Goal: Information Seeking & Learning: Learn about a topic

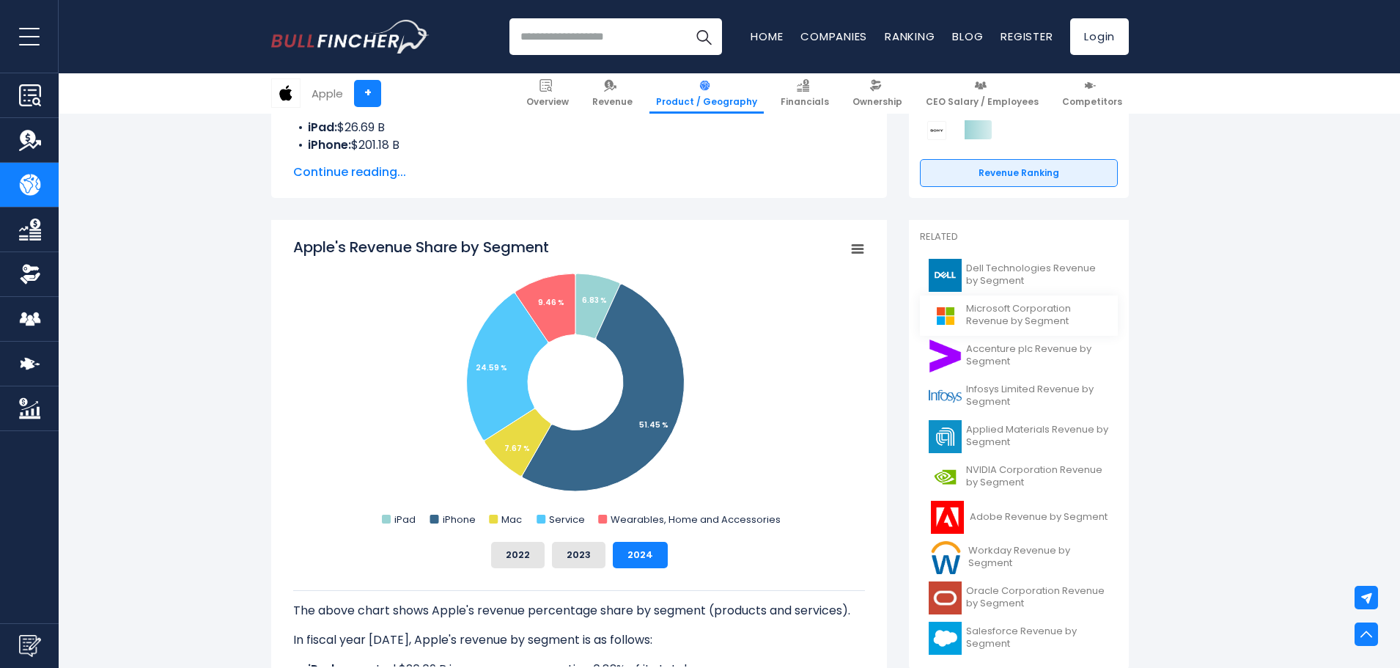
click at [985, 320] on span "Microsoft Corporation Revenue by Segment" at bounding box center [1037, 315] width 143 height 25
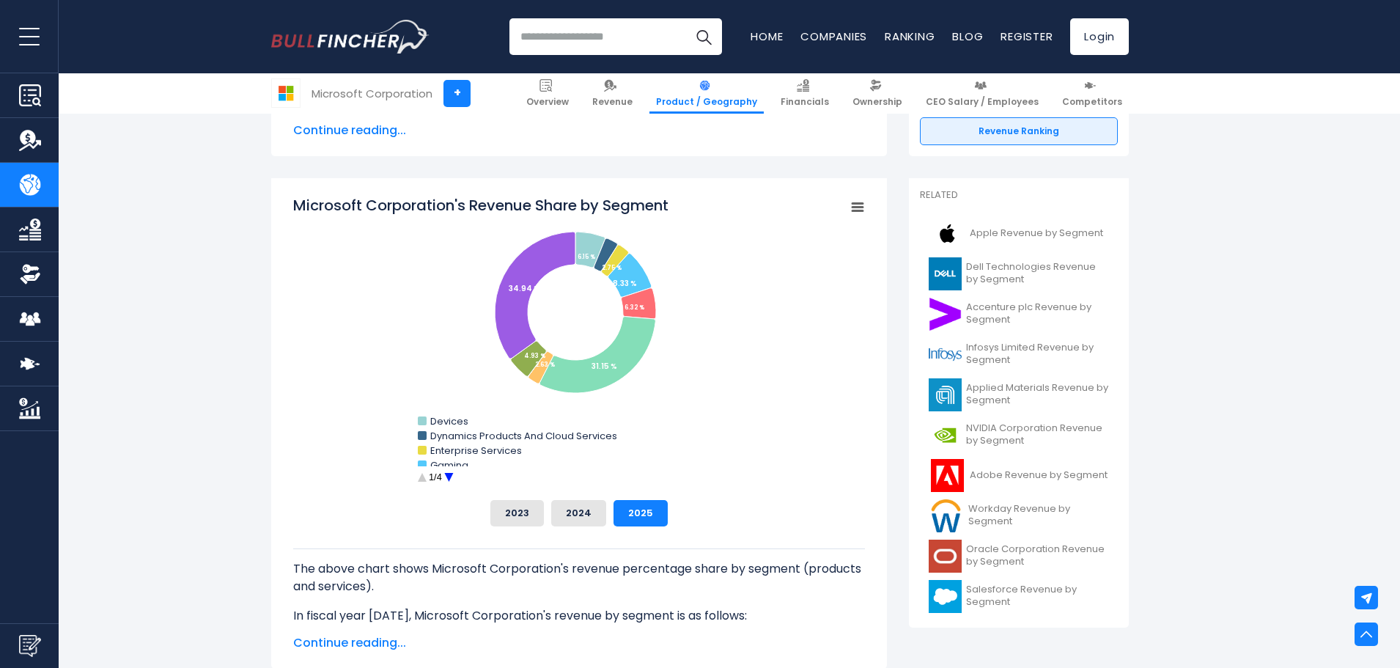
scroll to position [293, 0]
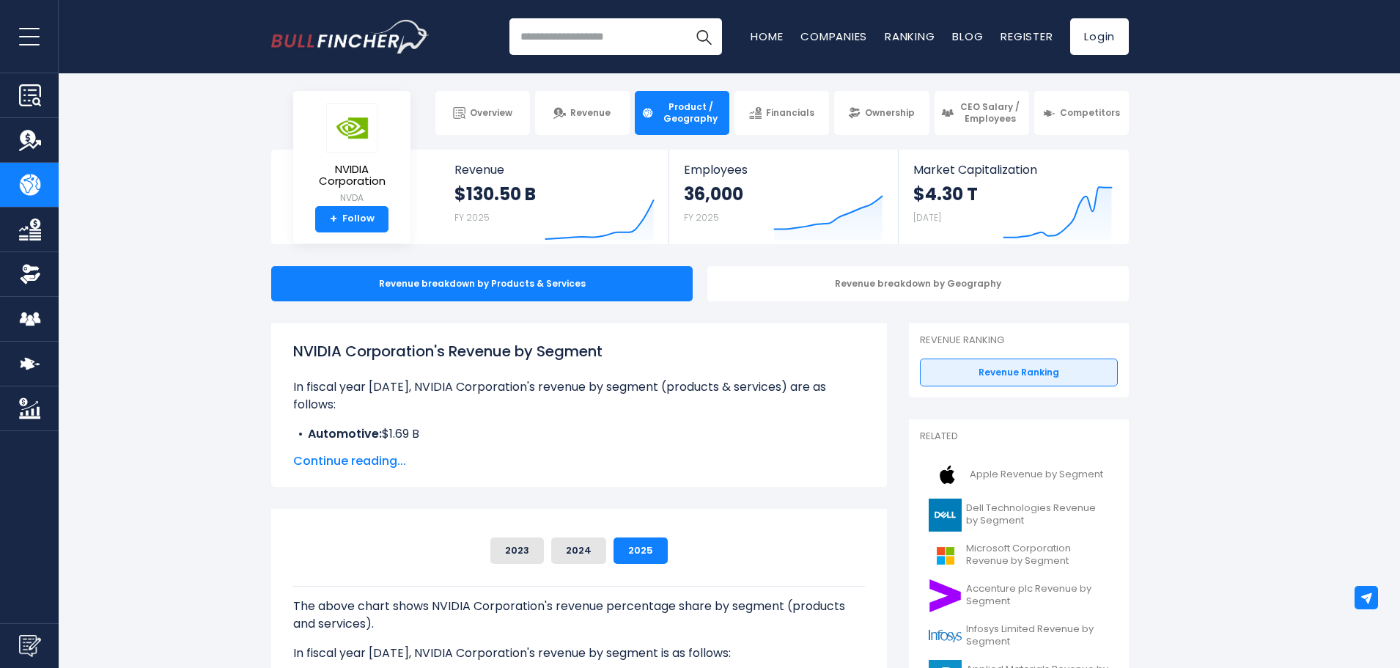
scroll to position [147, 0]
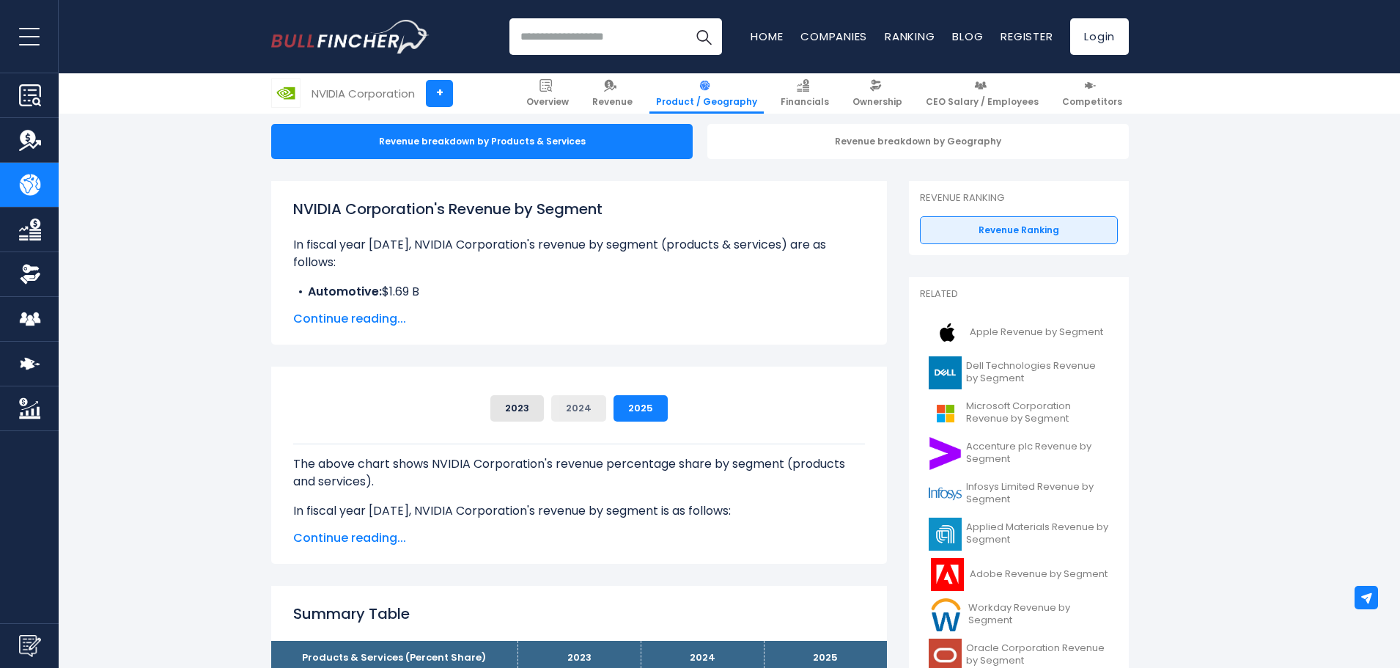
click at [581, 406] on button "2024" at bounding box center [578, 408] width 55 height 26
click at [516, 410] on button "2023" at bounding box center [518, 408] width 54 height 26
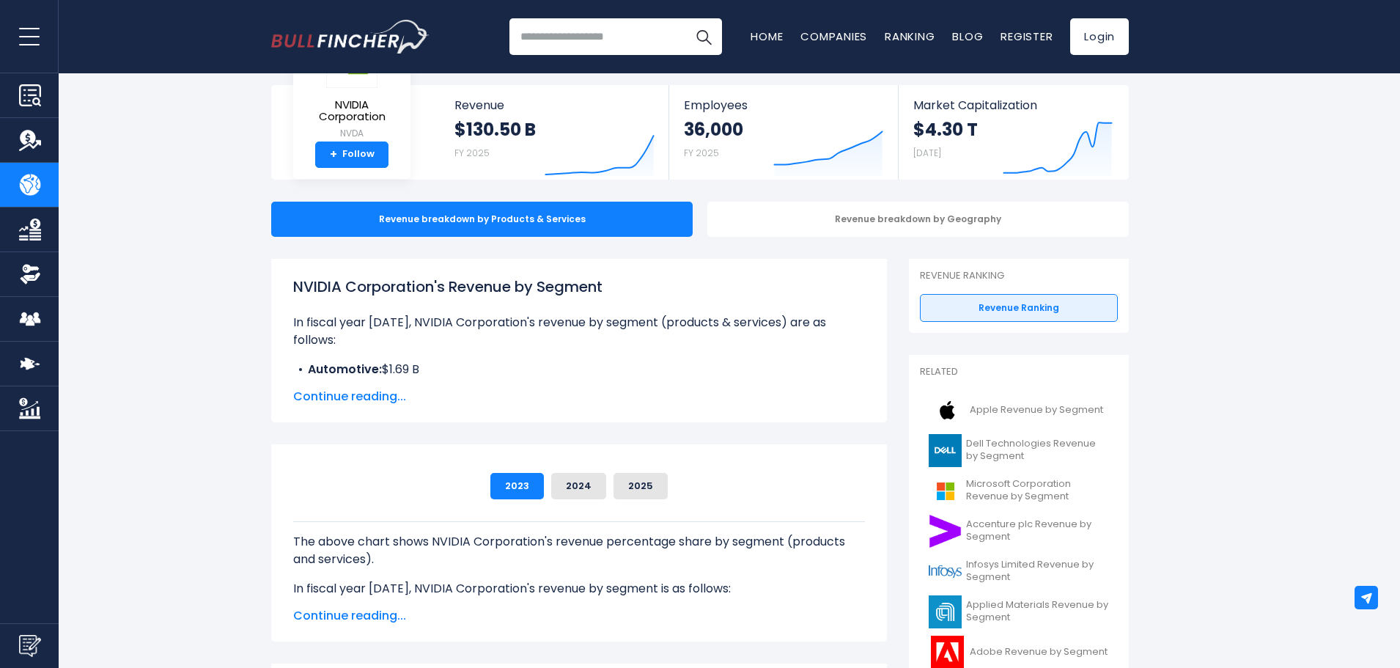
scroll to position [0, 0]
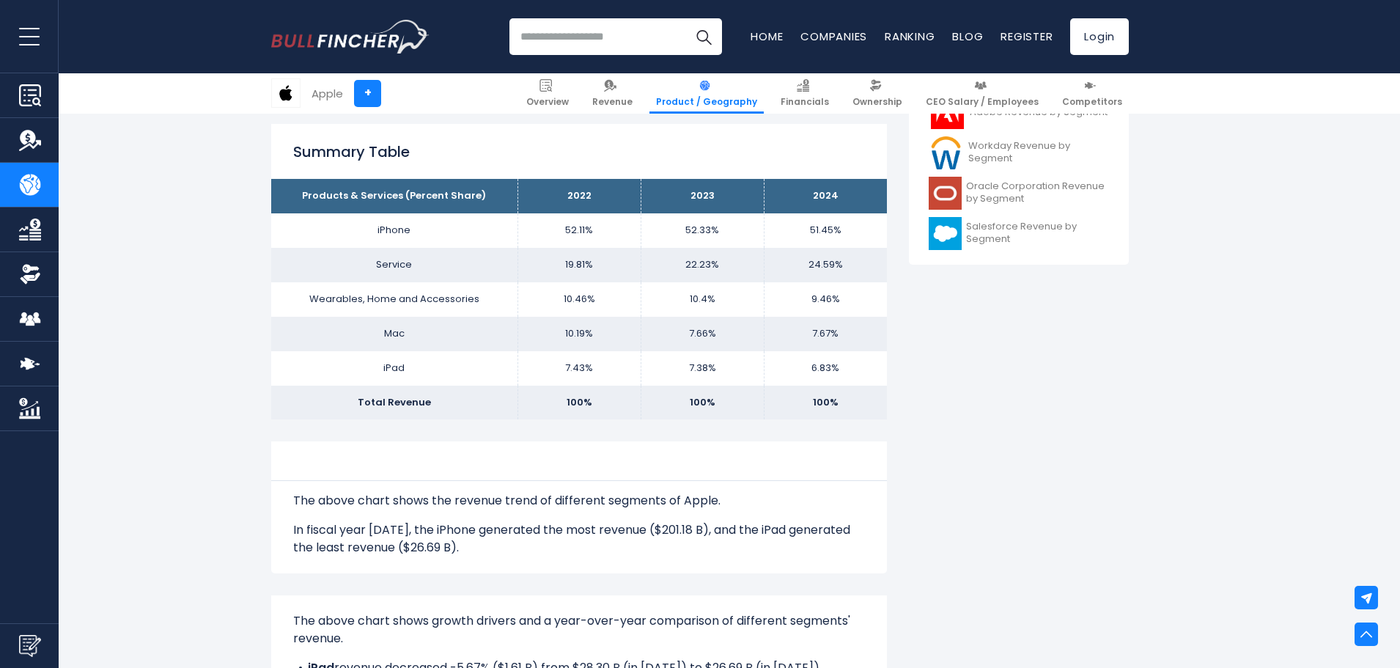
scroll to position [367, 0]
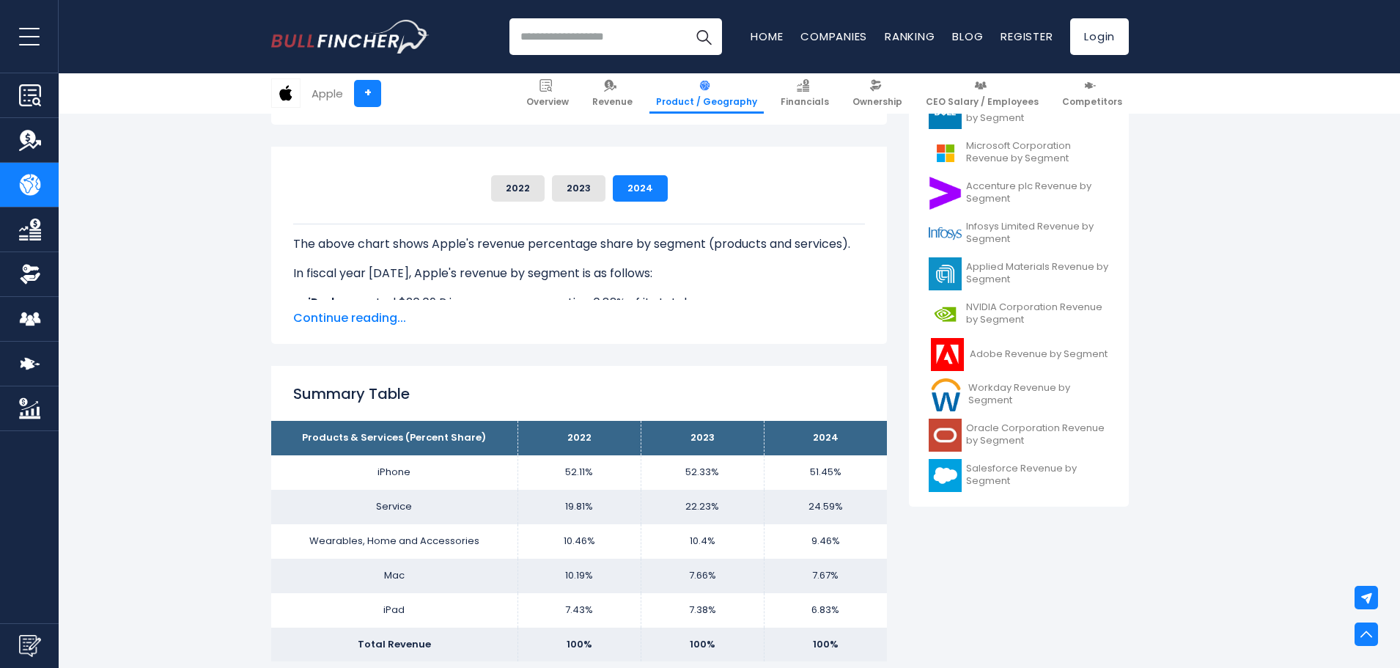
click at [383, 313] on span "Continue reading..." at bounding box center [579, 318] width 572 height 18
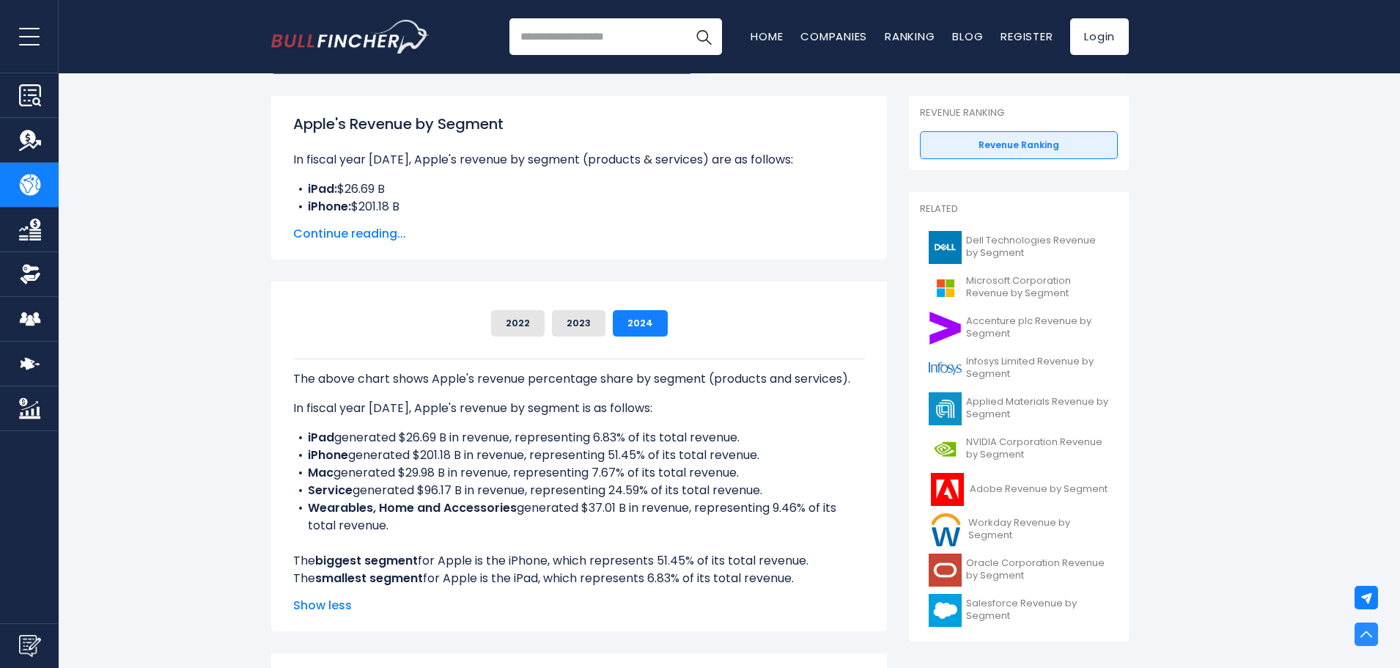
scroll to position [0, 0]
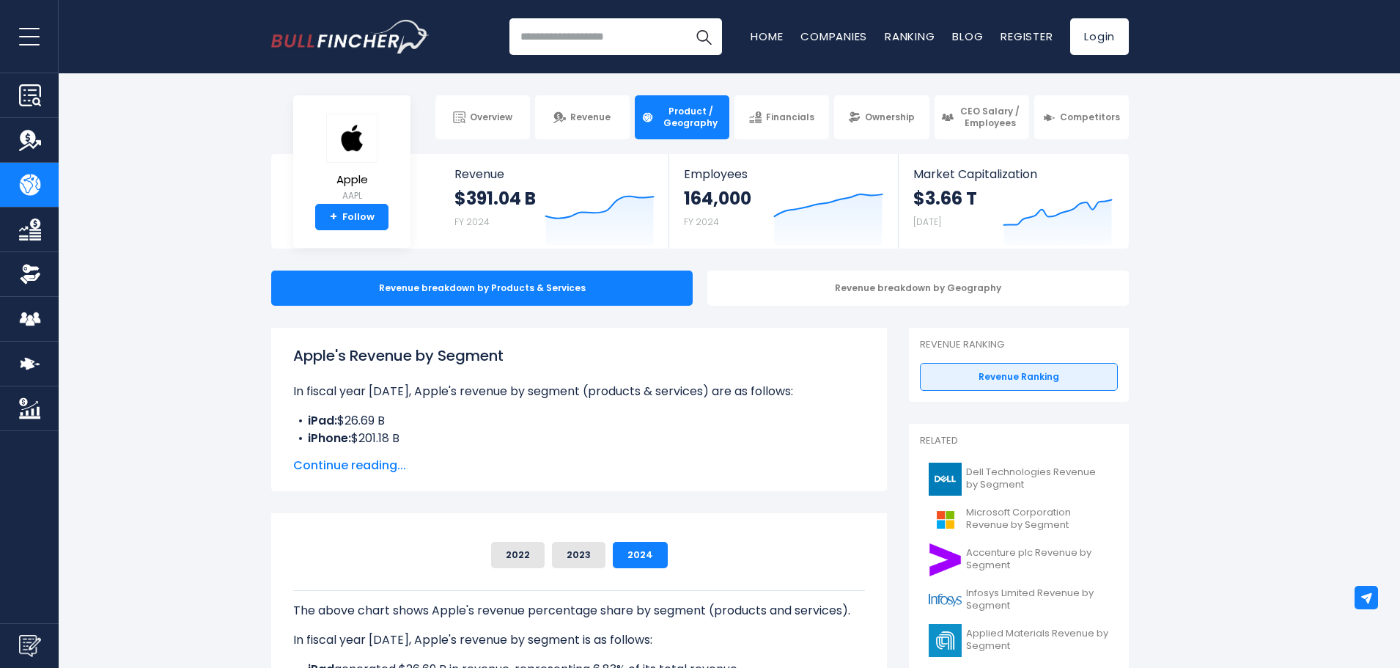
click at [387, 467] on span "Continue reading..." at bounding box center [579, 466] width 572 height 18
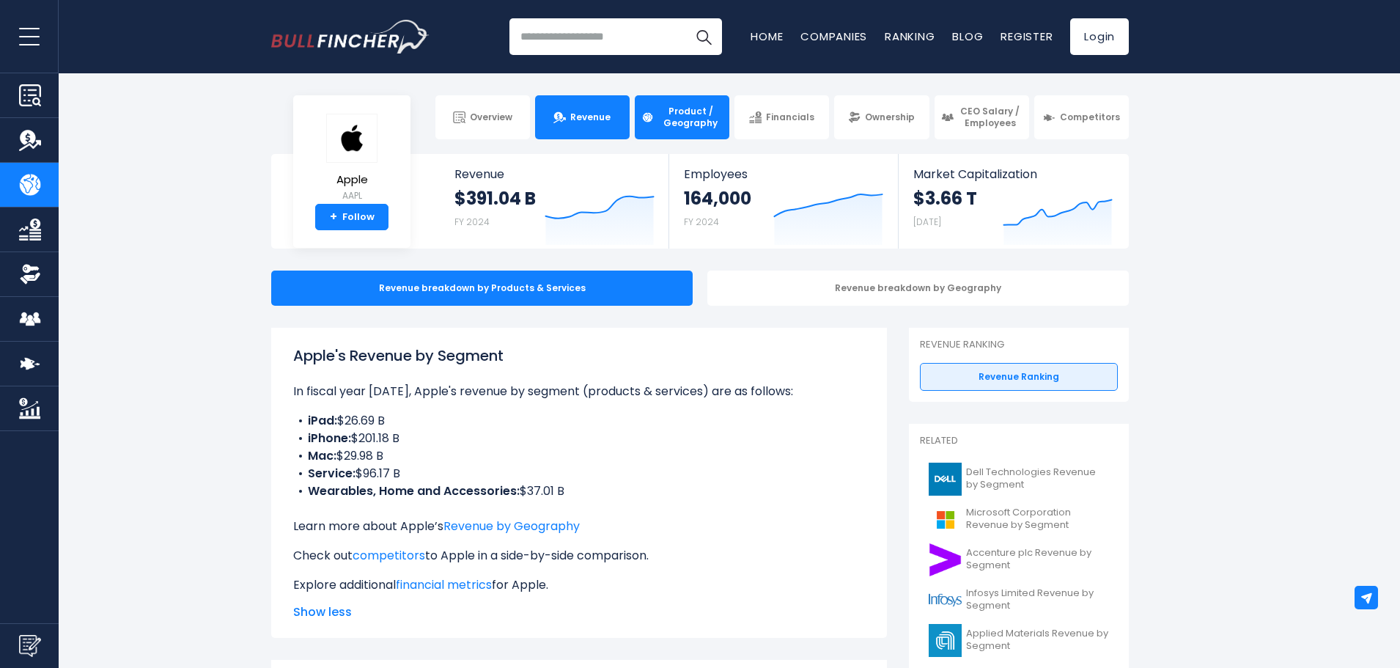
click at [608, 117] on span "Revenue" at bounding box center [590, 117] width 40 height 12
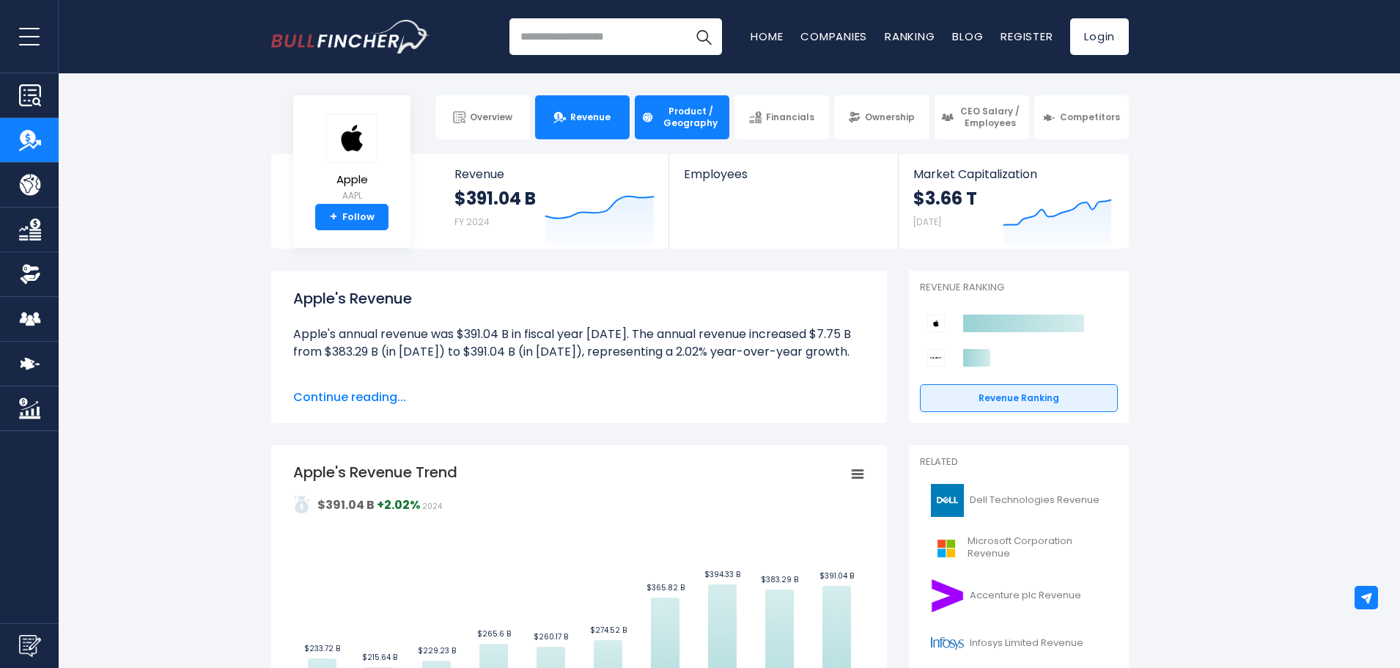
click at [686, 100] on link "Product / Geography" at bounding box center [682, 117] width 95 height 44
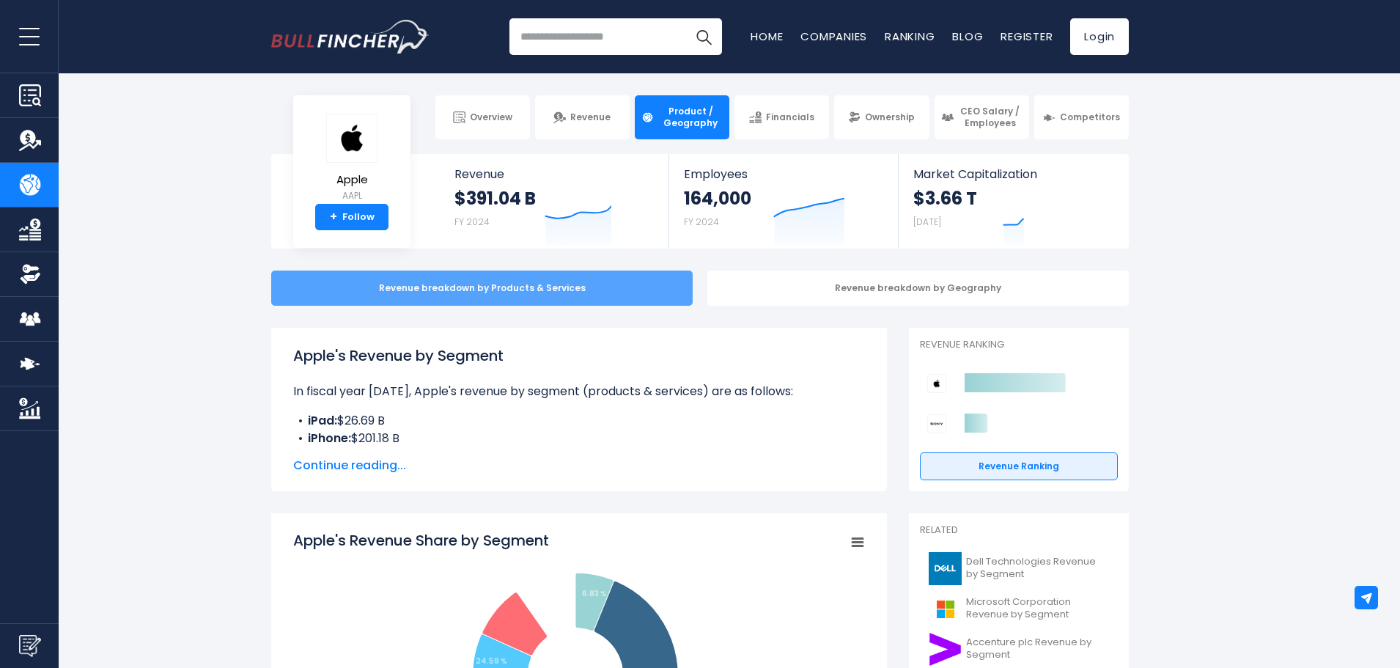
click at [545, 300] on div "Revenue breakdown by Products & Services" at bounding box center [482, 288] width 422 height 35
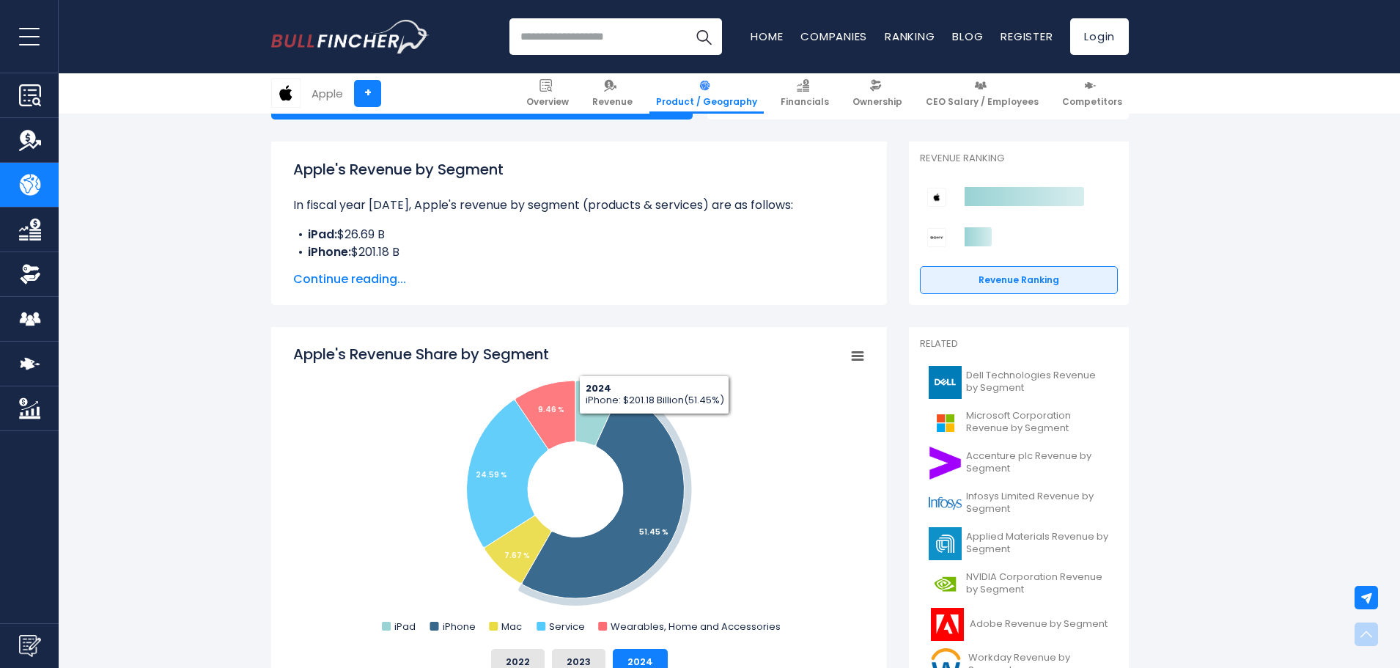
scroll to position [293, 0]
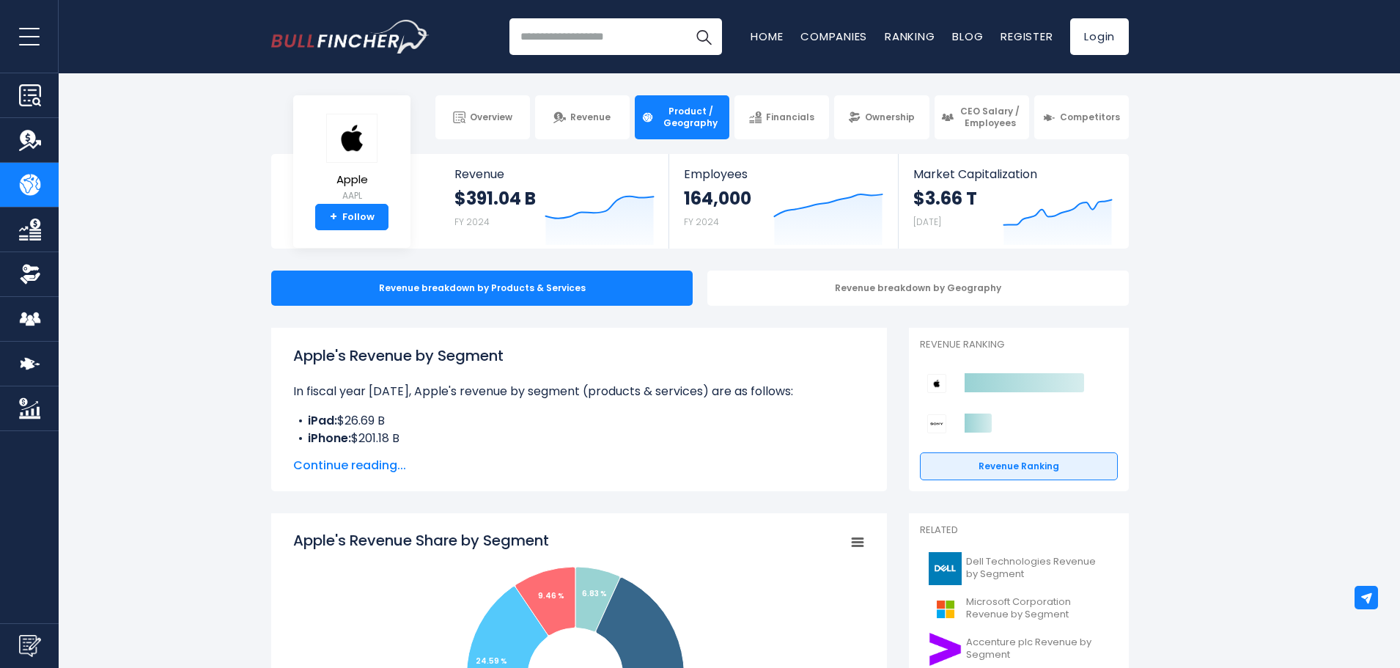
click at [612, 44] on input "search" at bounding box center [616, 36] width 213 height 37
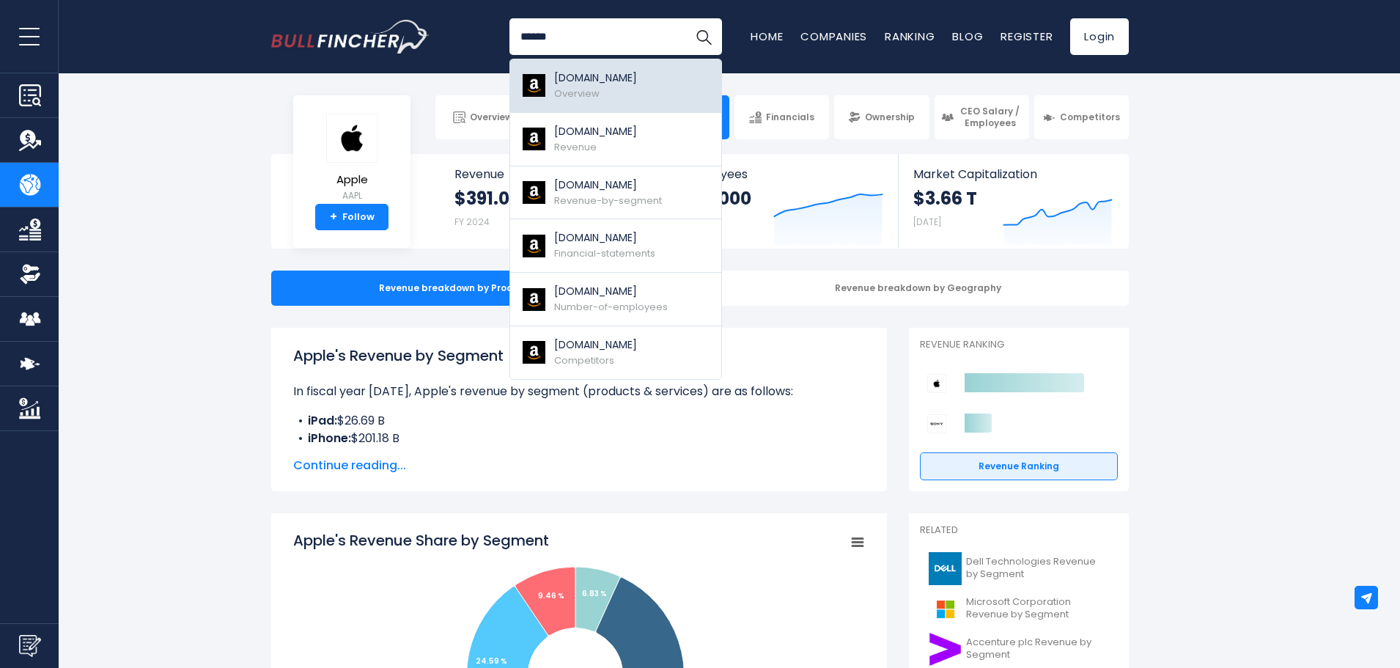
type input "******"
click at [621, 77] on p "[DOMAIN_NAME]" at bounding box center [595, 77] width 83 height 15
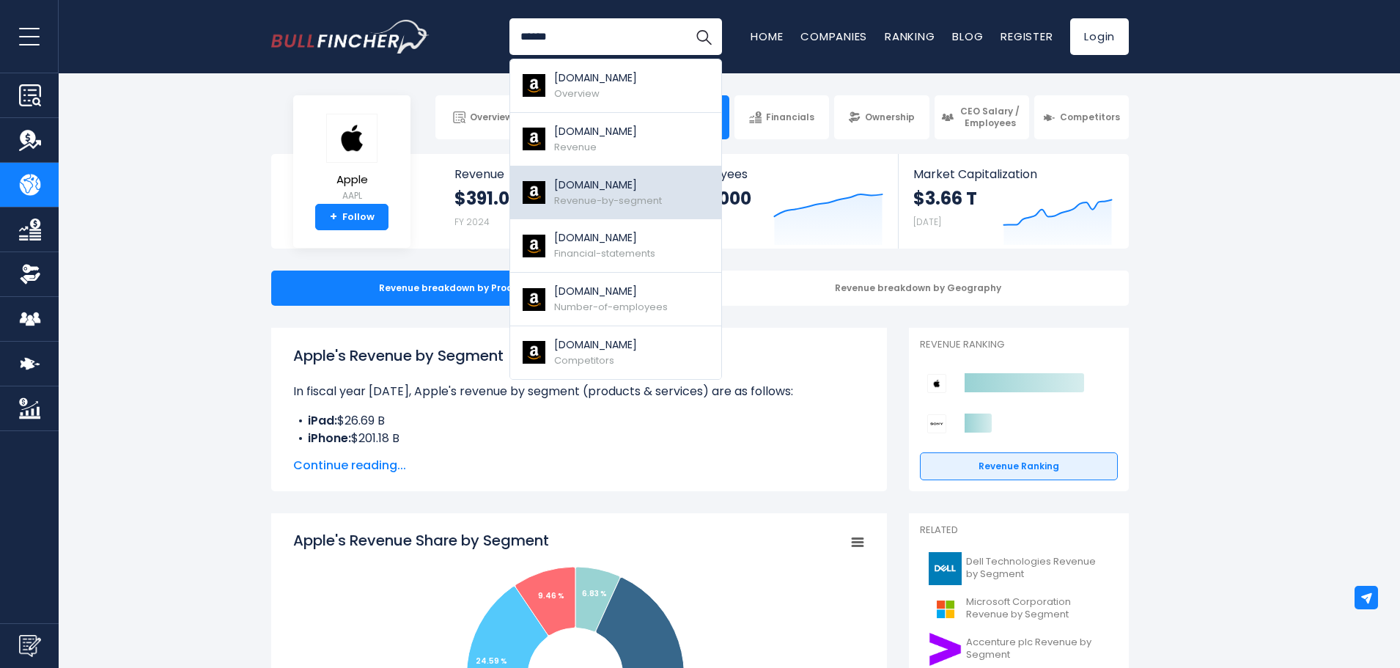
click at [632, 200] on span "Revenue-by-segment" at bounding box center [608, 201] width 108 height 14
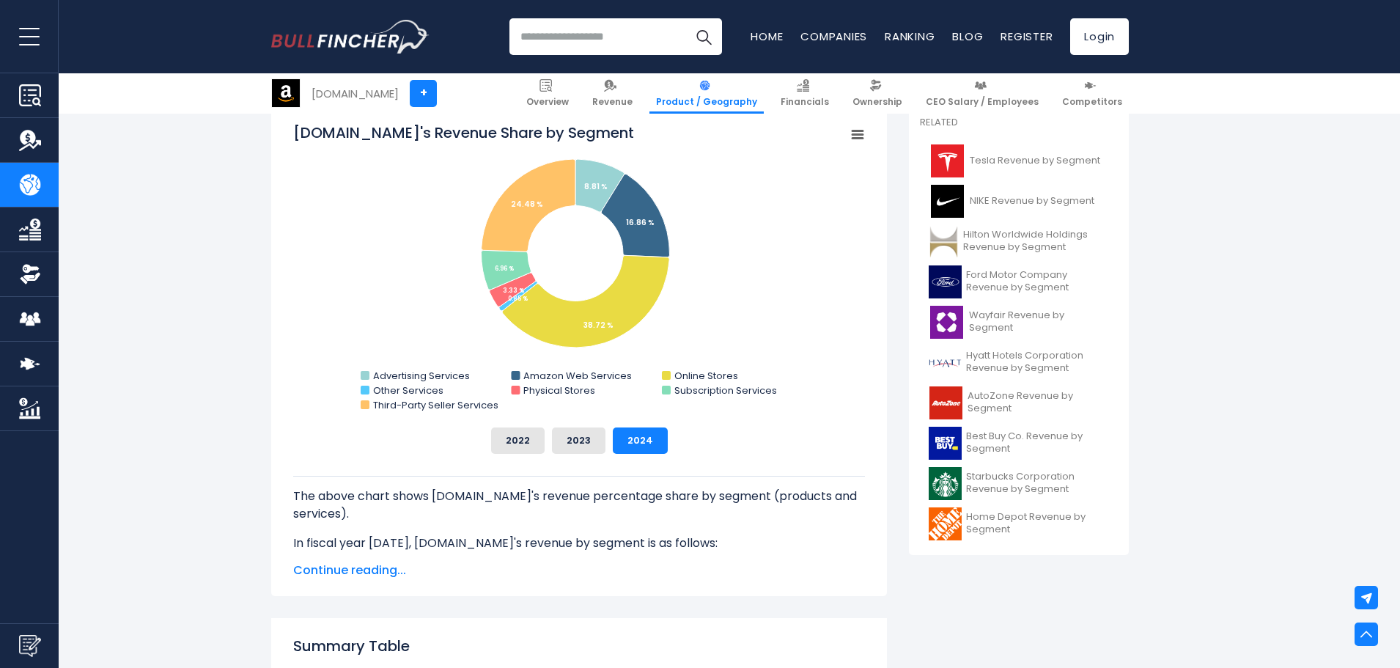
scroll to position [407, 0]
